Goal: Subscribe to service/newsletter

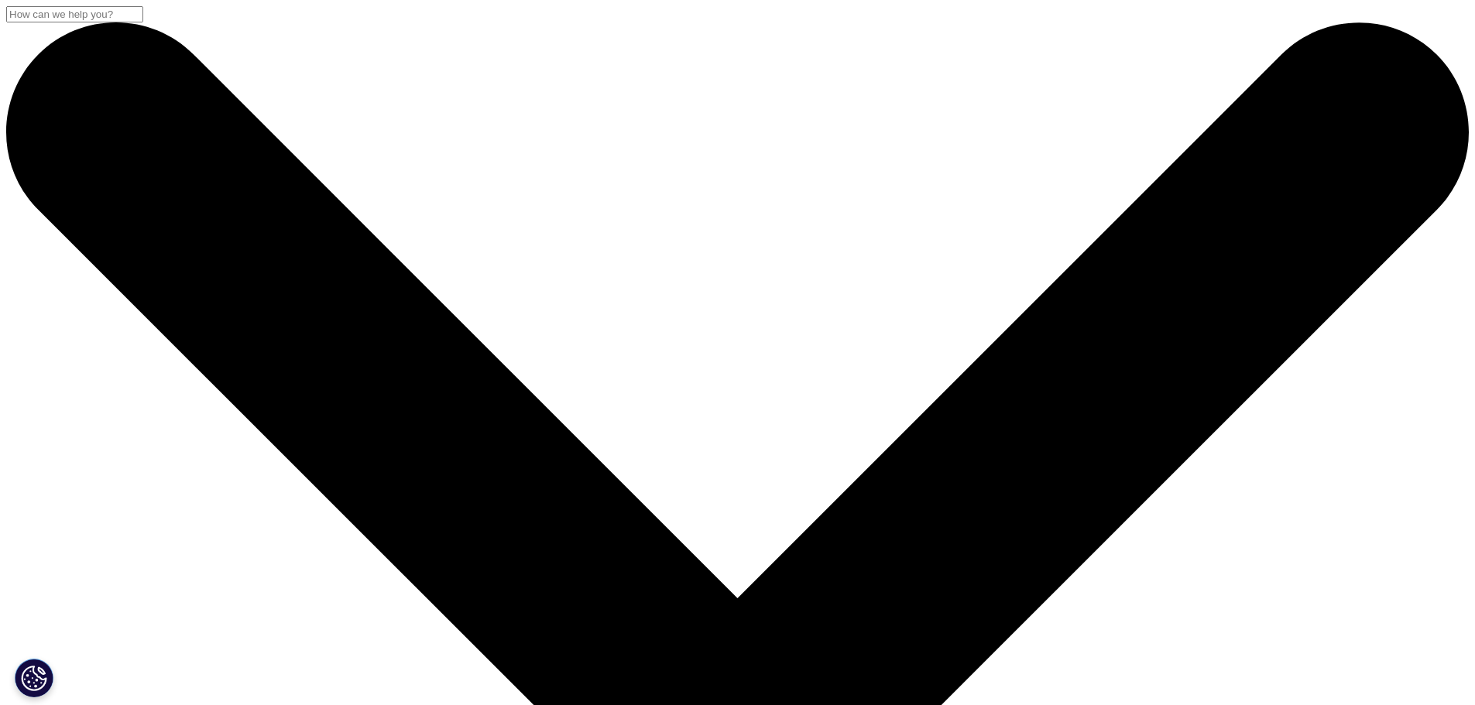
checkbox input "true"
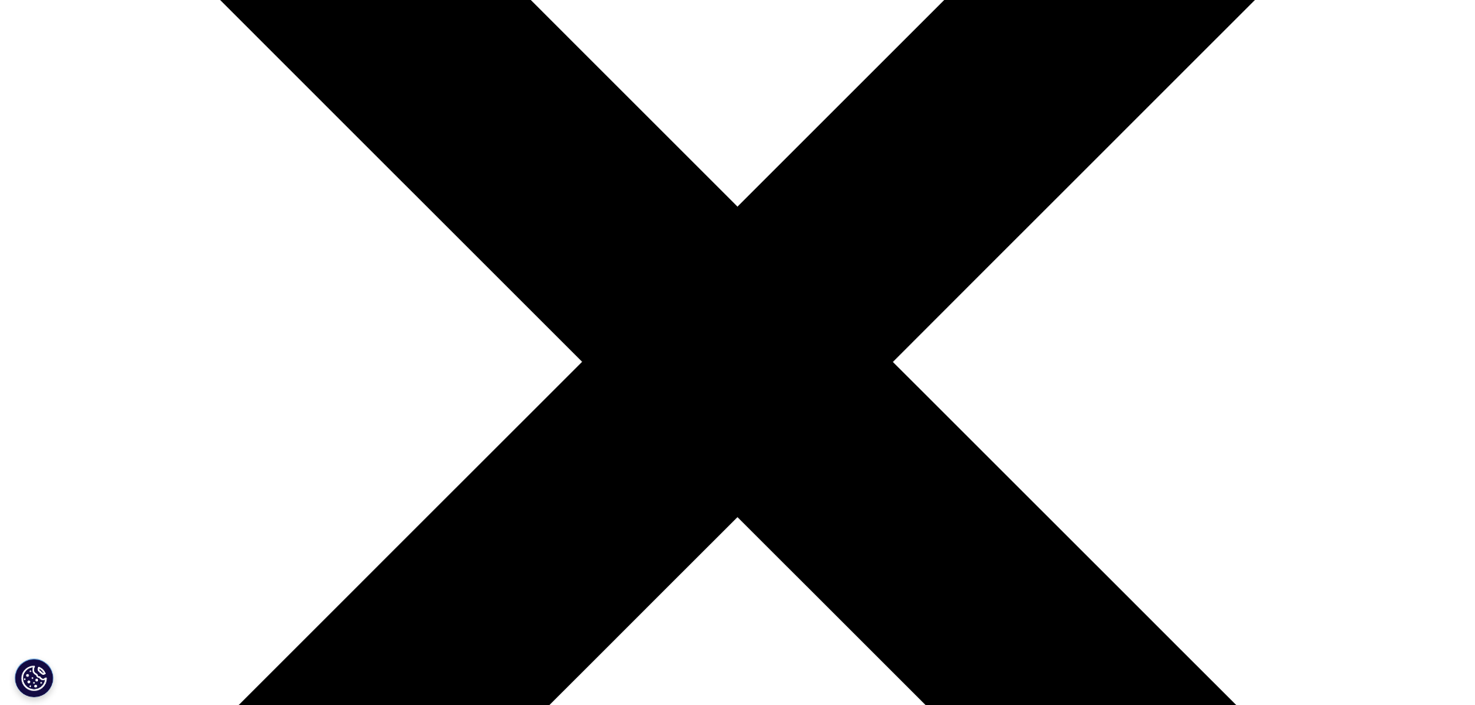
scroll to position [465, 0]
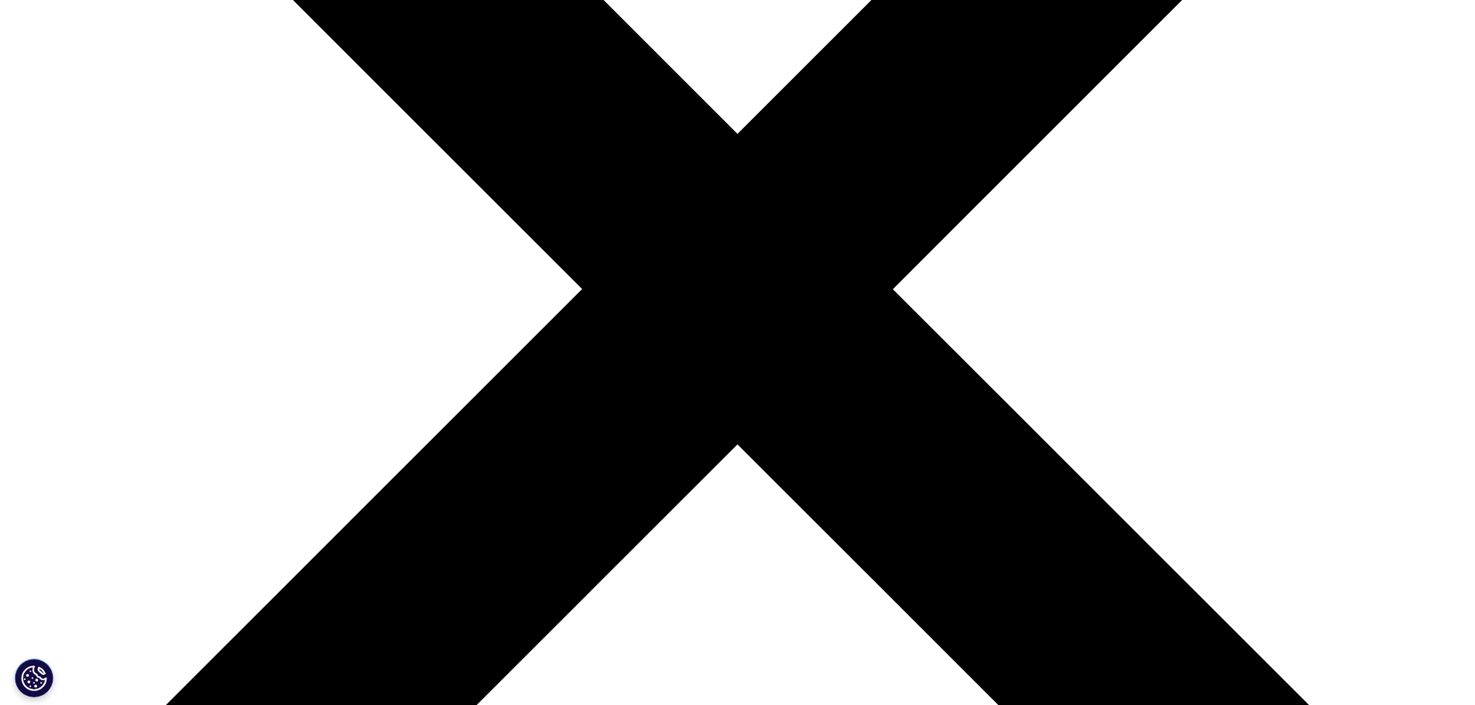
drag, startPoint x: 998, startPoint y: 436, endPoint x: 1017, endPoint y: 492, distance: 58.8
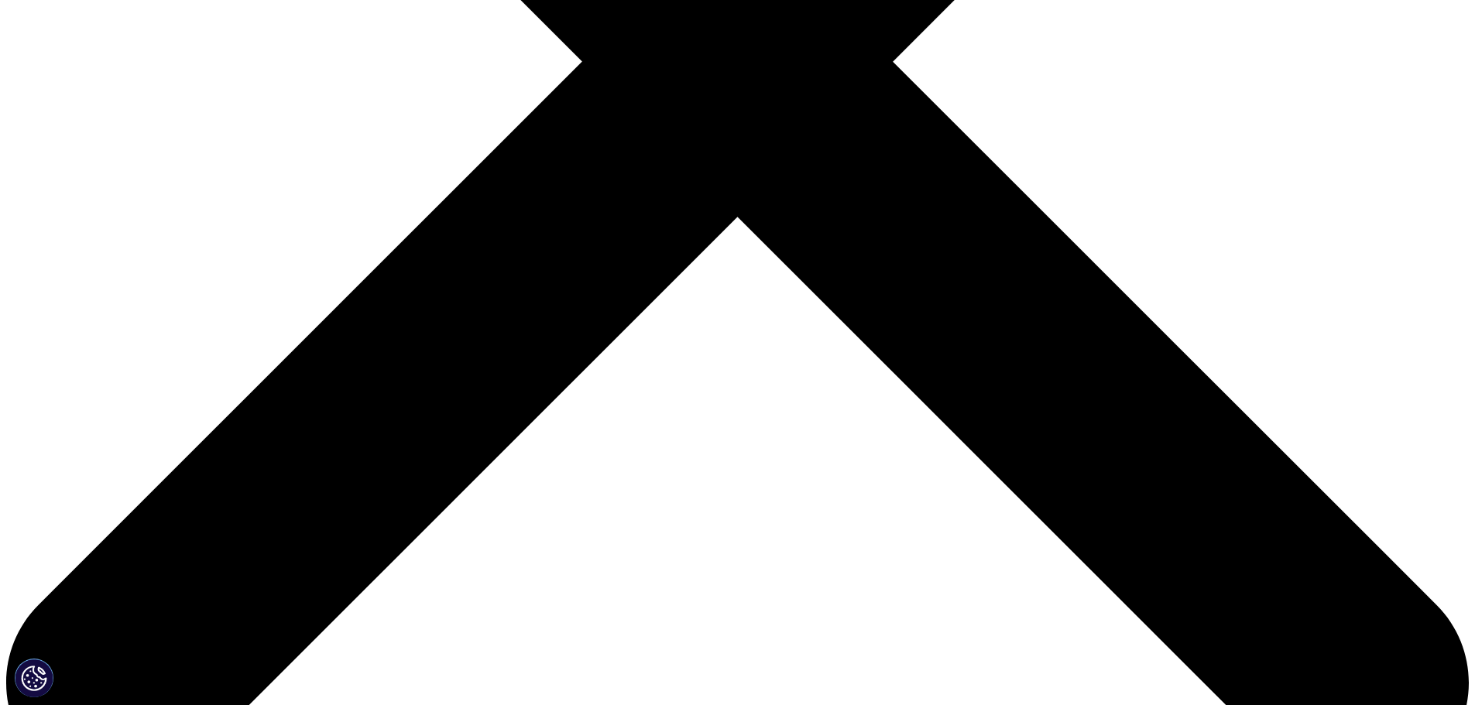
scroll to position [697, 0]
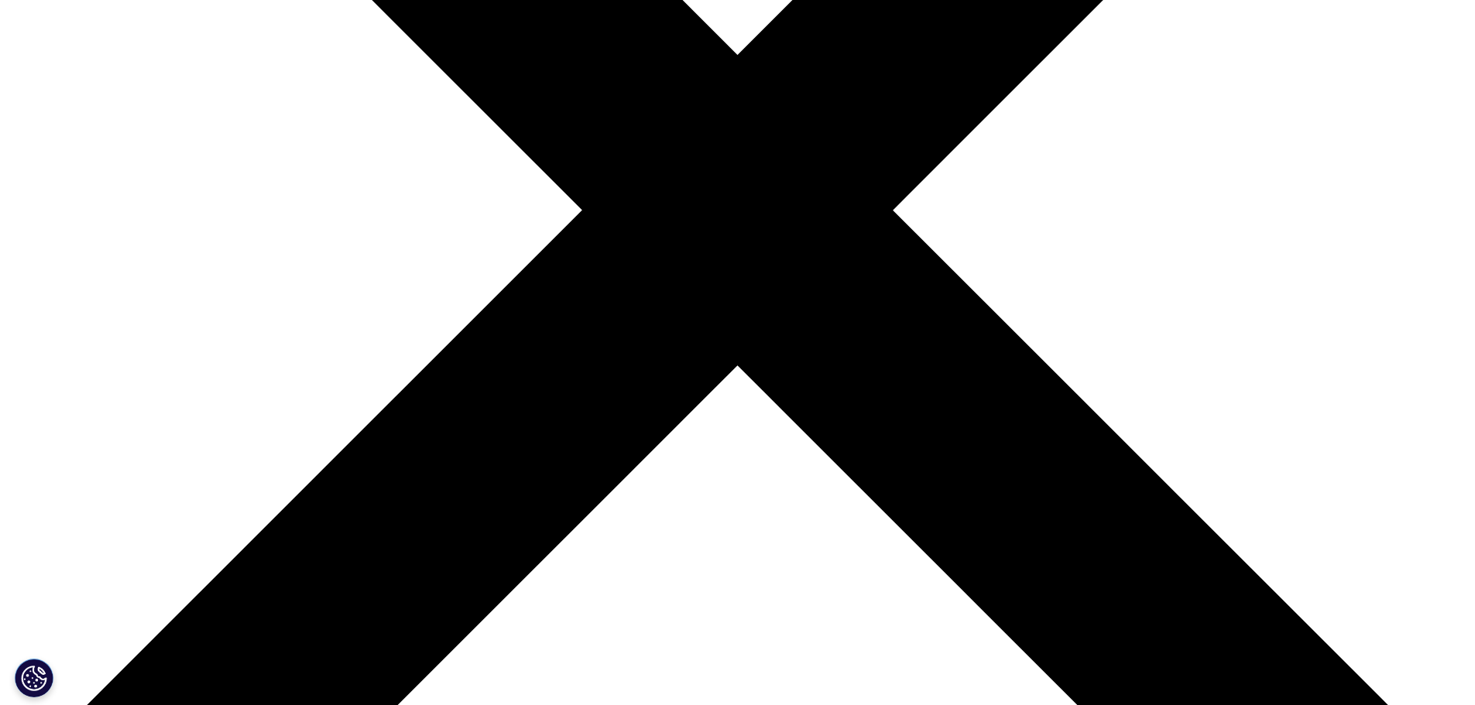
scroll to position [542, 0]
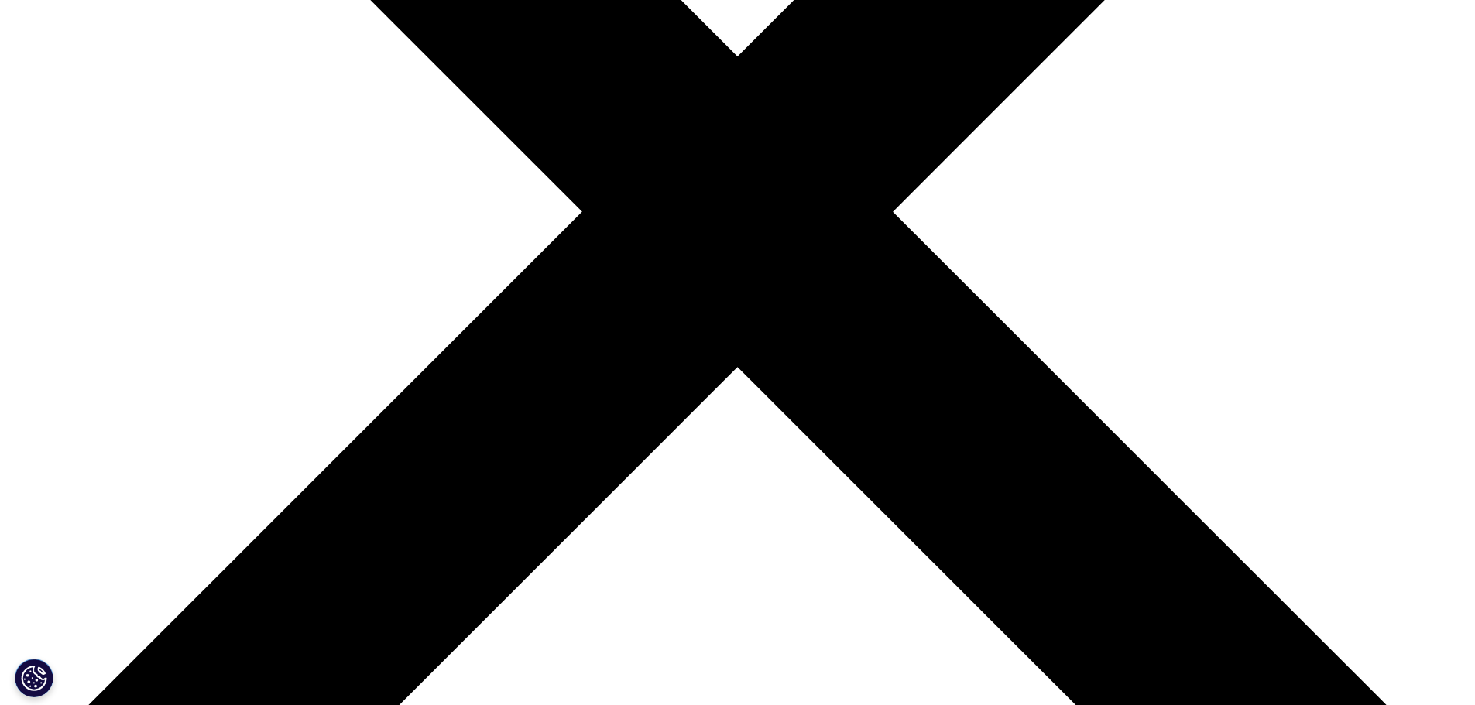
drag, startPoint x: 789, startPoint y: 441, endPoint x: 739, endPoint y: 431, distance: 50.4
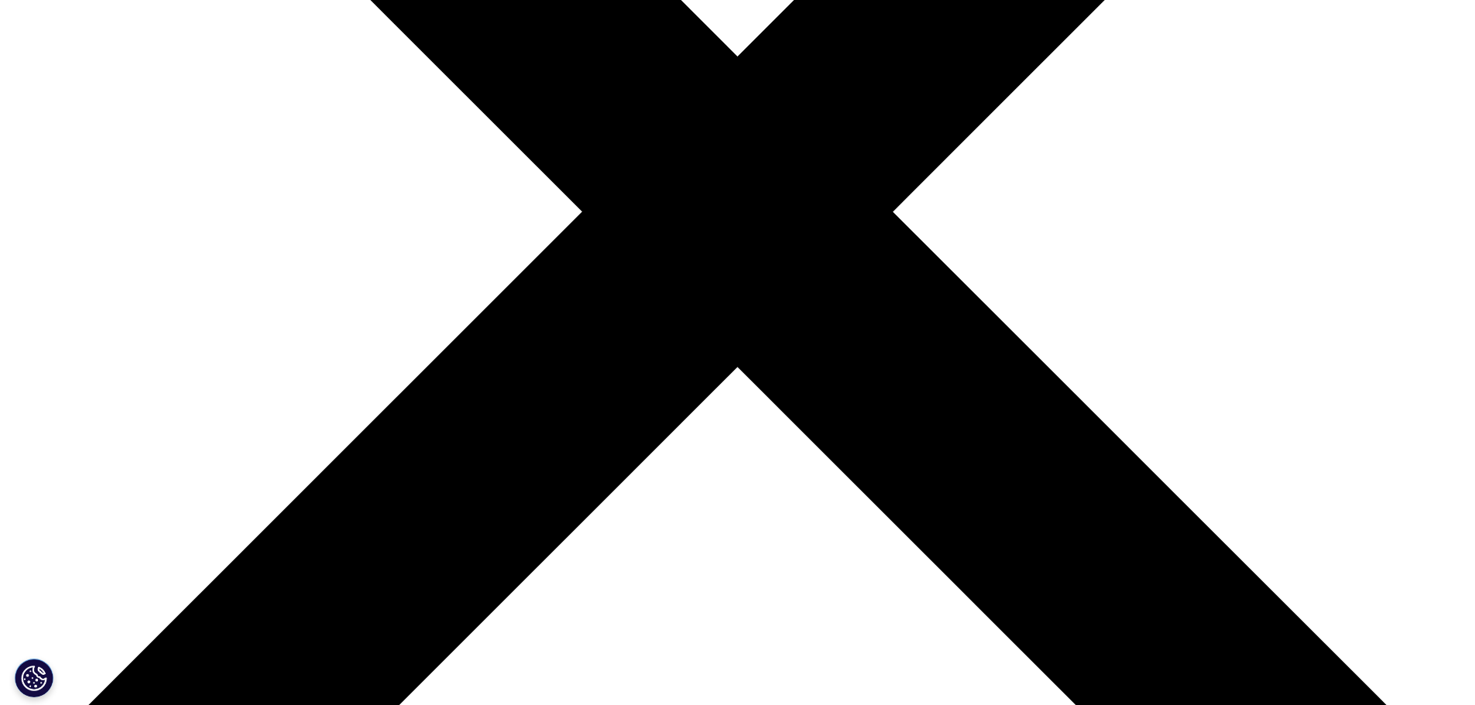
type input "ㅇ"
type input "D"
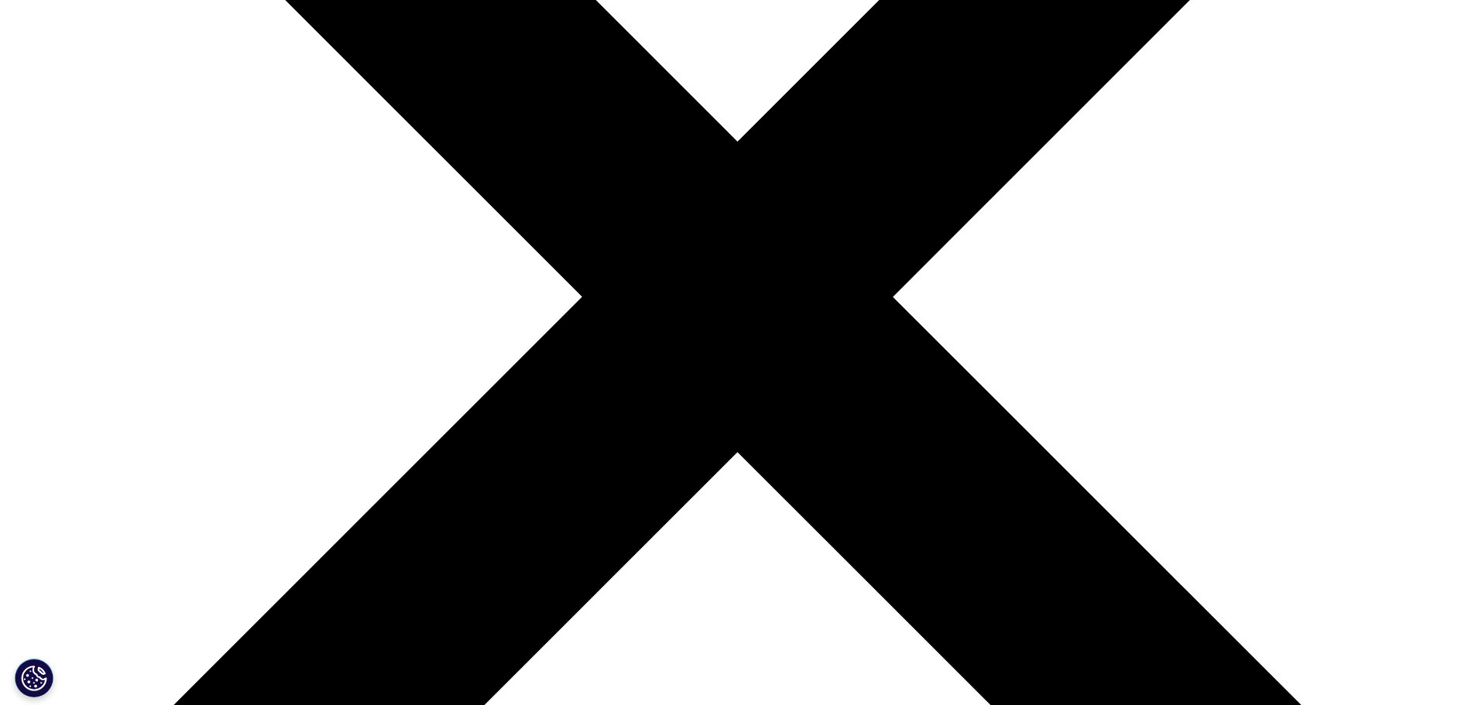
scroll to position [427, 0]
